Goal: Information Seeking & Learning: Learn about a topic

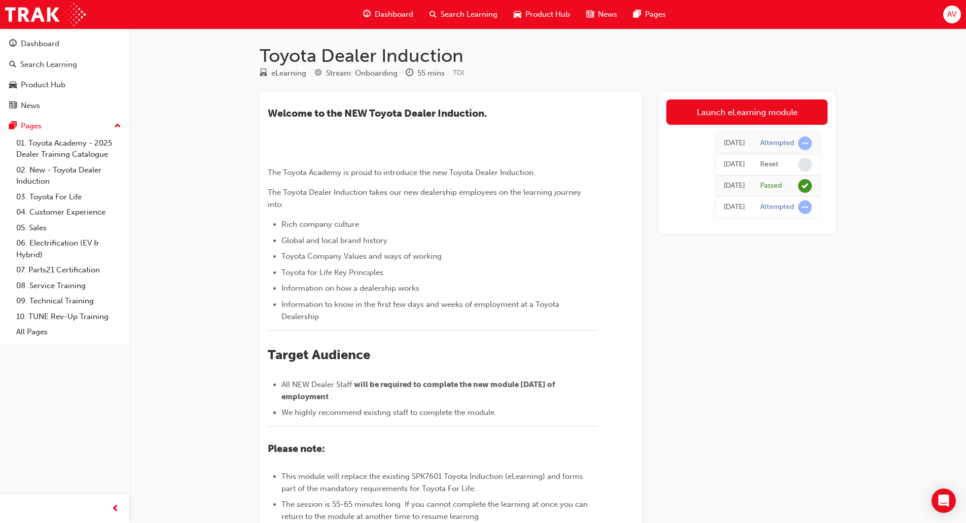
click at [470, 16] on span "Search Learning" at bounding box center [468, 15] width 57 height 12
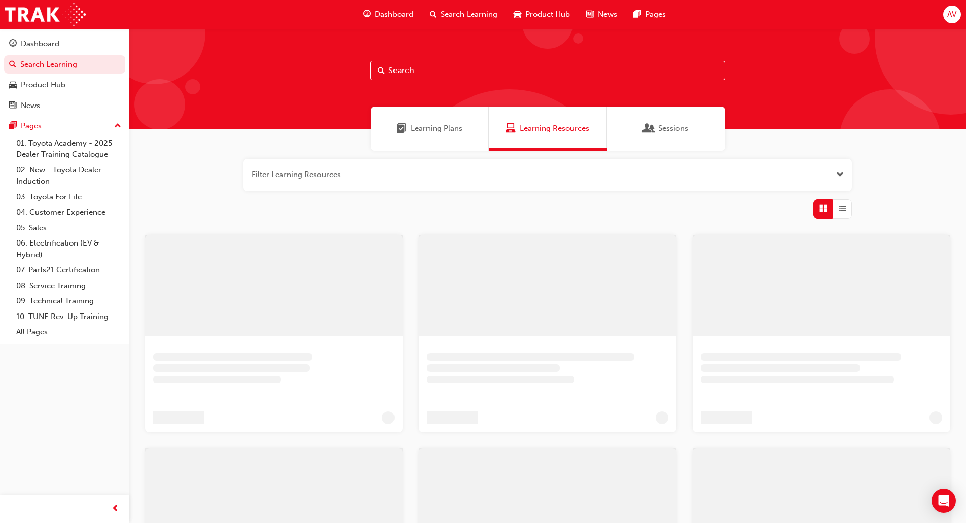
click at [427, 71] on input "text" at bounding box center [547, 70] width 355 height 19
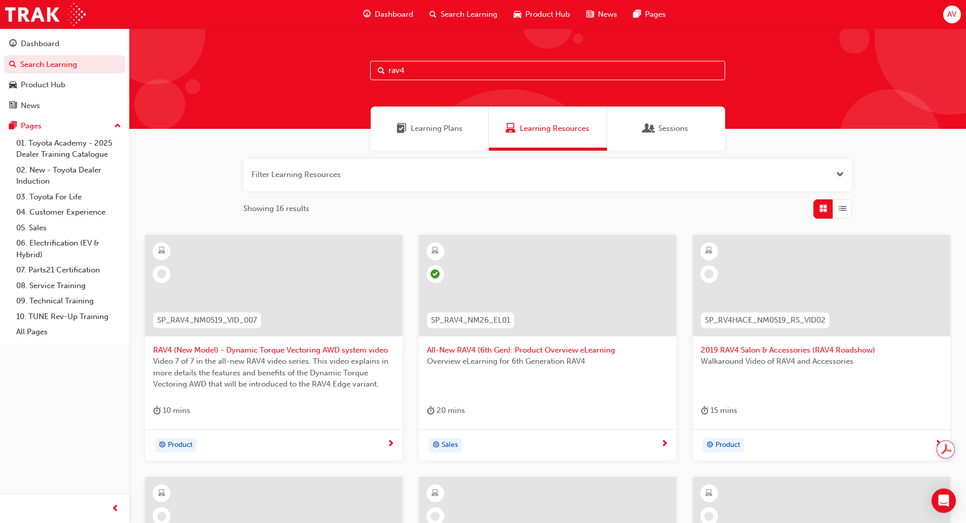
type input "rav4"
click at [591, 352] on span "All-New RAV4 (6th Gen): Product Overview eLearning" at bounding box center [547, 350] width 241 height 12
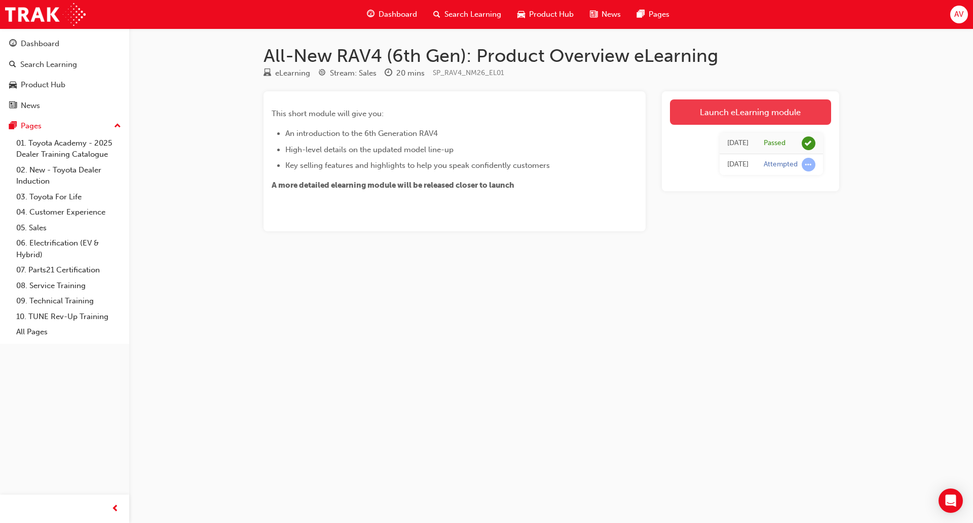
click at [734, 116] on link "Launch eLearning module" at bounding box center [750, 111] width 161 height 25
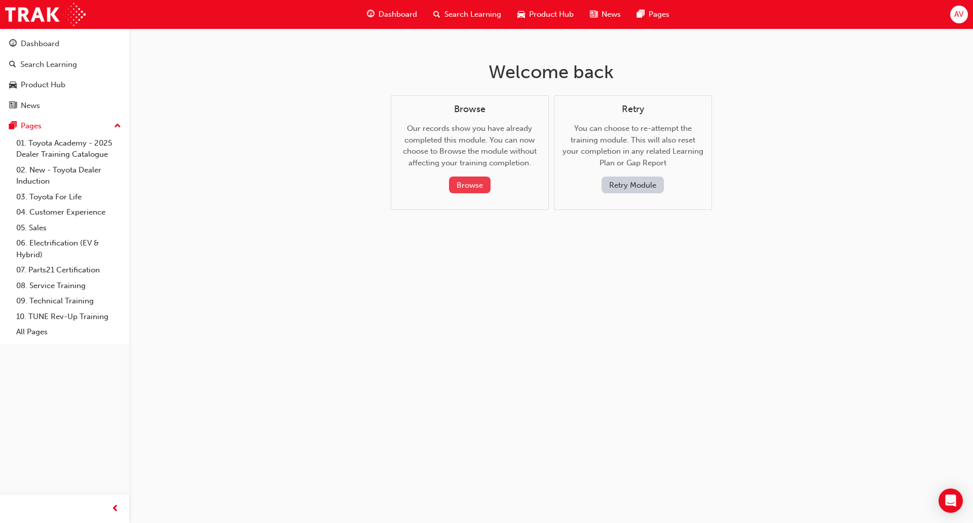
click at [469, 188] on button "Browse" at bounding box center [470, 184] width 42 height 17
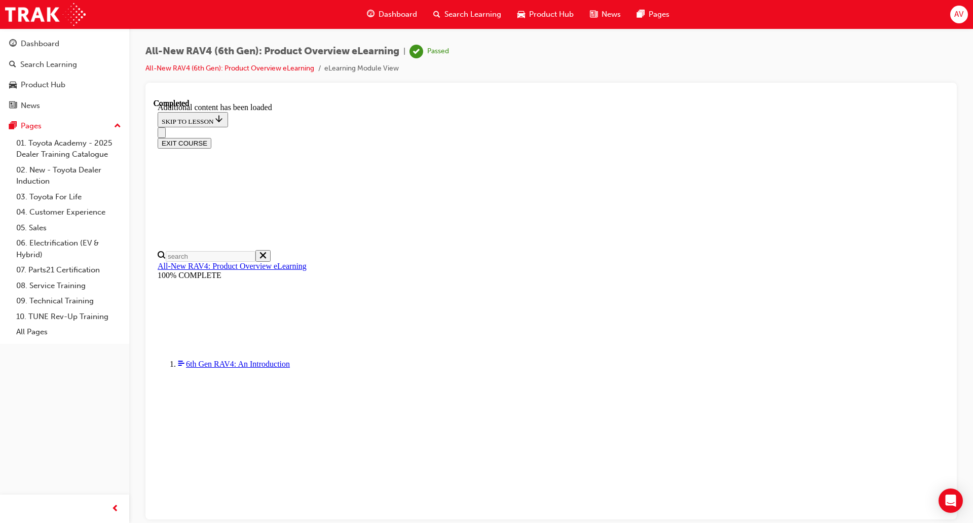
scroll to position [272, 0]
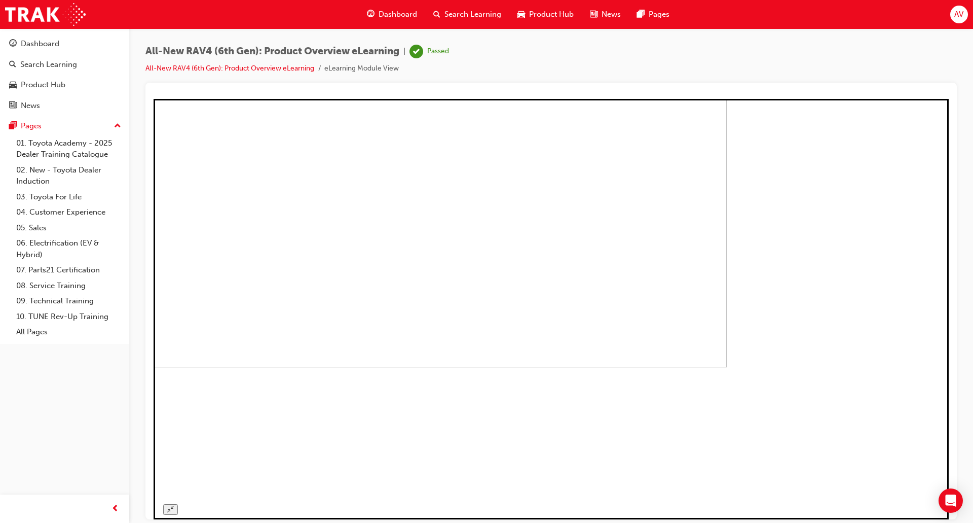
click at [174, 505] on icon "Unzoom image" at bounding box center [170, 508] width 7 height 7
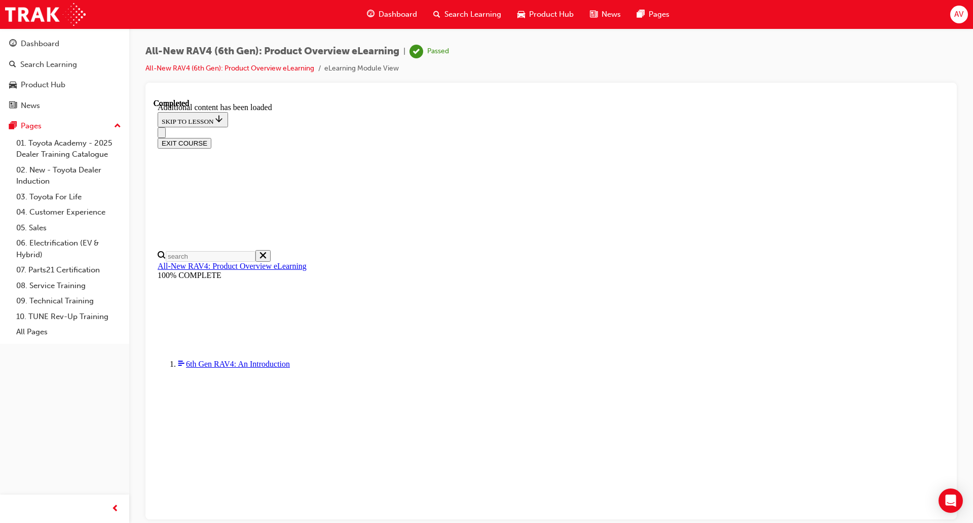
scroll to position [627, 0]
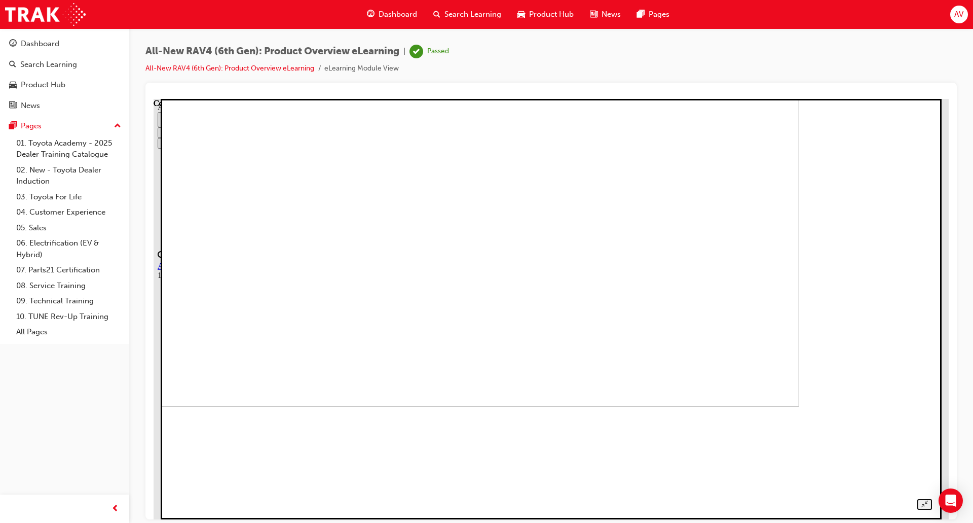
click at [673, 257] on img at bounding box center [425, 196] width 747 height 420
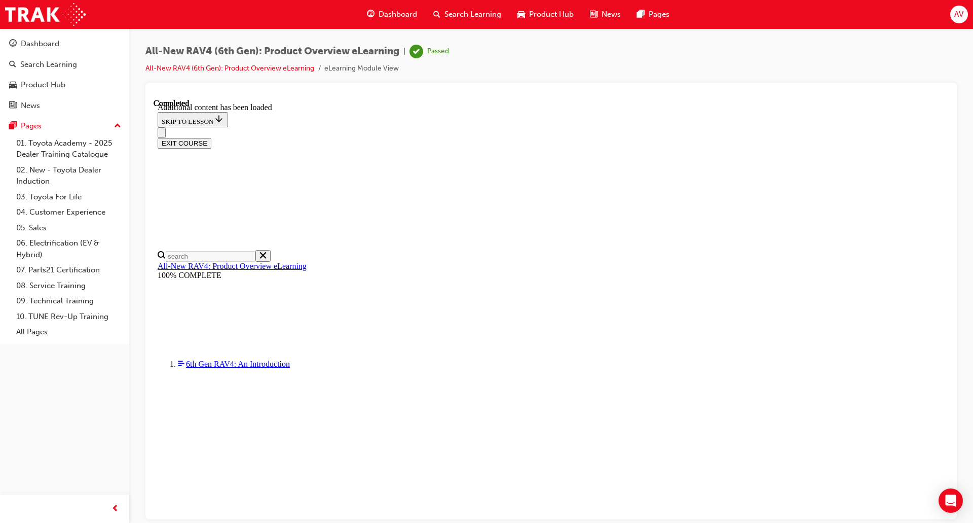
scroll to position [669, 0]
drag, startPoint x: 652, startPoint y: 178, endPoint x: 690, endPoint y: 181, distance: 38.6
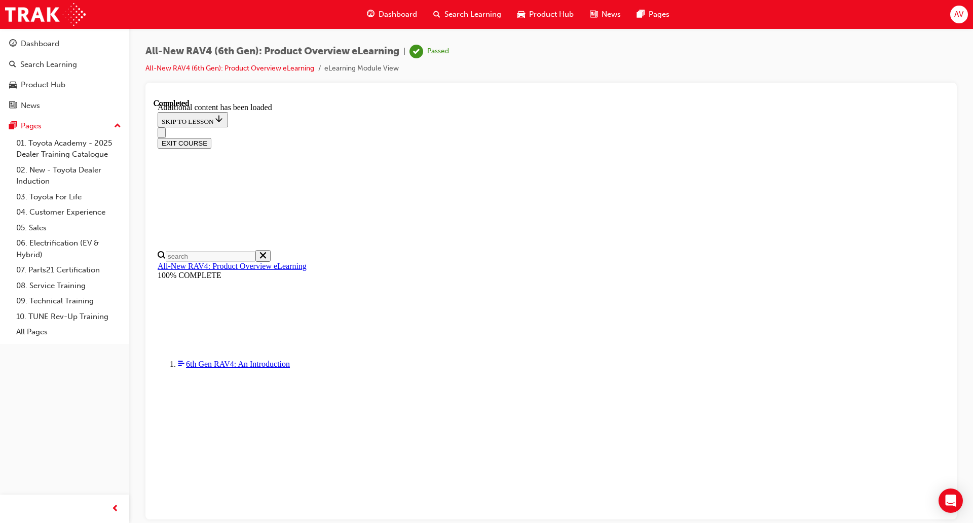
drag, startPoint x: 742, startPoint y: 176, endPoint x: 787, endPoint y: 174, distance: 45.6
drag, startPoint x: 741, startPoint y: 271, endPoint x: 787, endPoint y: 272, distance: 46.6
drag, startPoint x: 756, startPoint y: 303, endPoint x: 782, endPoint y: 302, distance: 25.3
